Goal: Find specific page/section: Find specific page/section

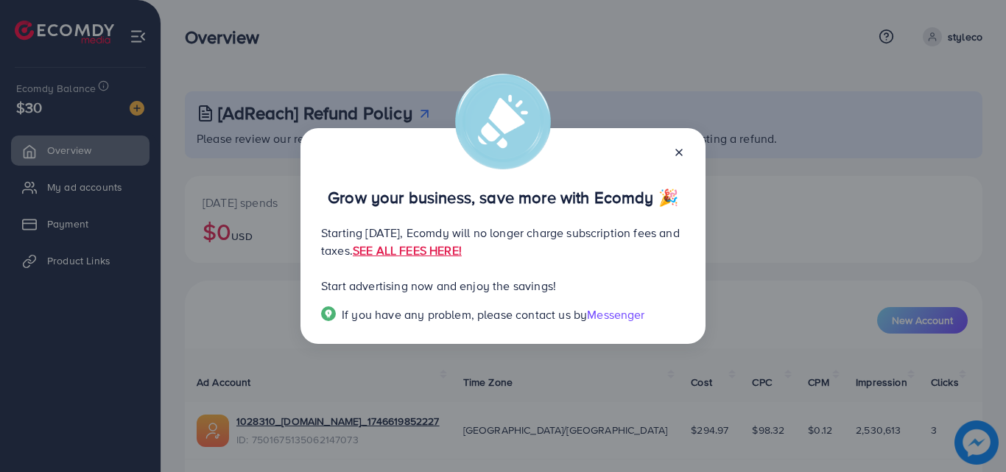
click at [678, 155] on icon at bounding box center [679, 153] width 12 height 12
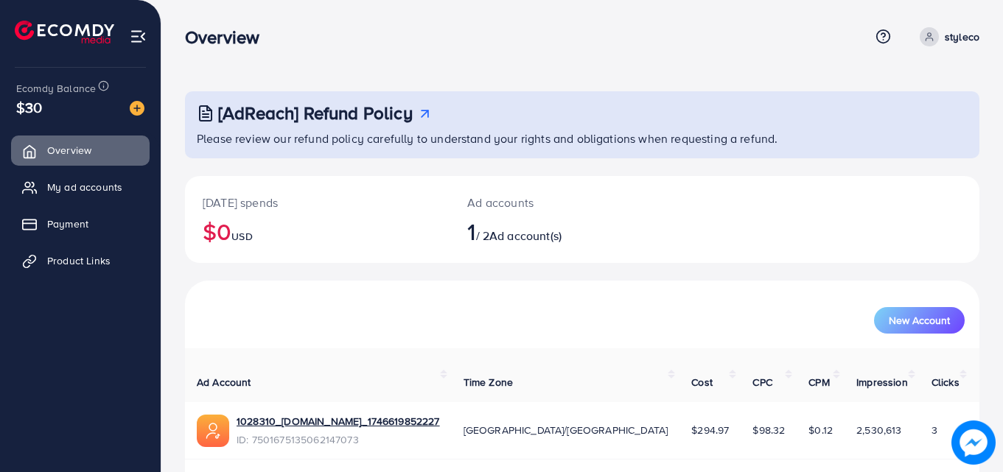
scroll to position [35, 0]
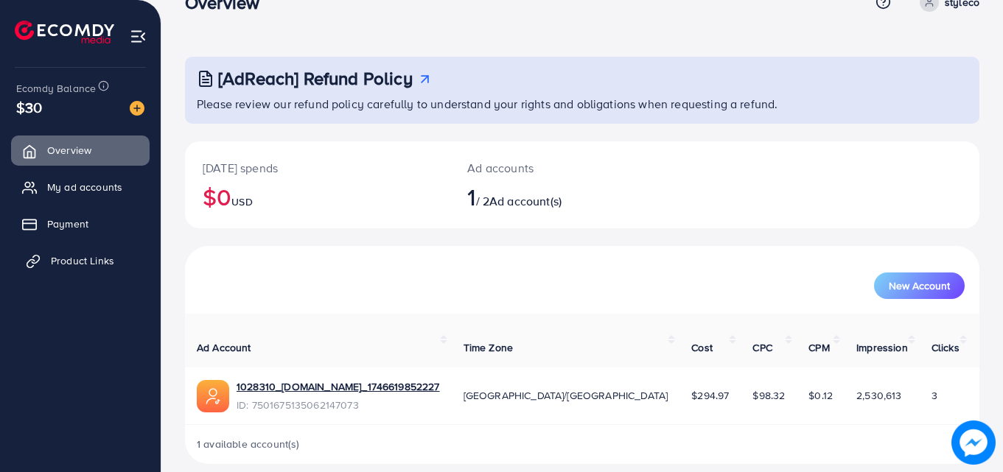
click at [91, 259] on span "Product Links" at bounding box center [82, 260] width 63 height 15
